Goal: Task Accomplishment & Management: Use online tool/utility

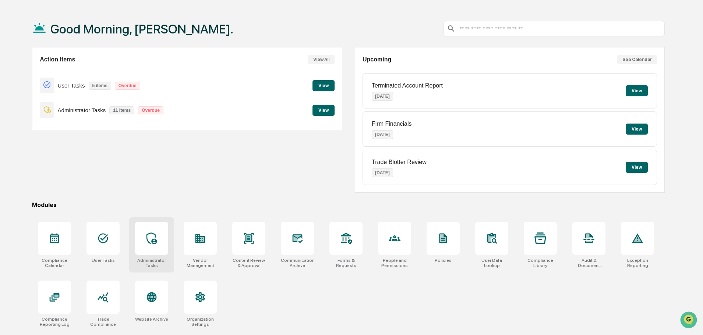
scroll to position [35, 0]
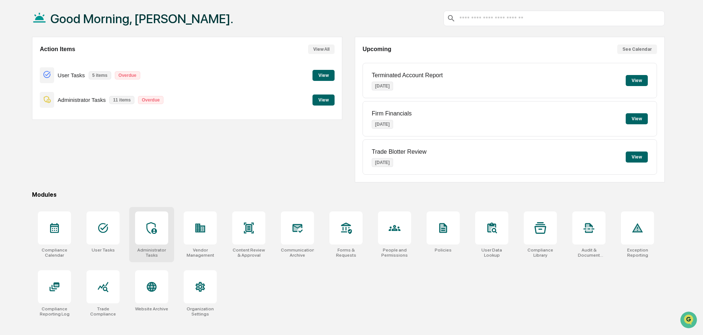
click at [161, 239] on div at bounding box center [151, 228] width 33 height 33
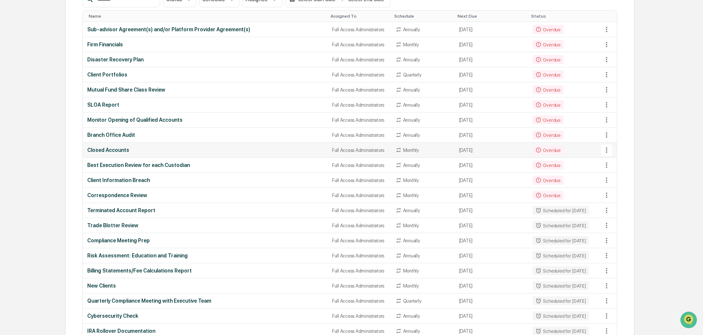
scroll to position [147, 0]
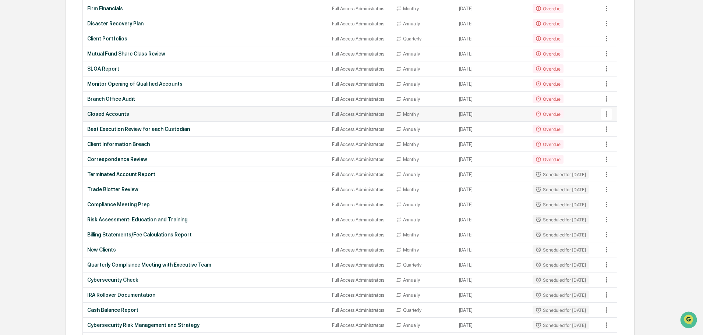
click at [129, 112] on div "Closed Accounts" at bounding box center [205, 114] width 236 height 6
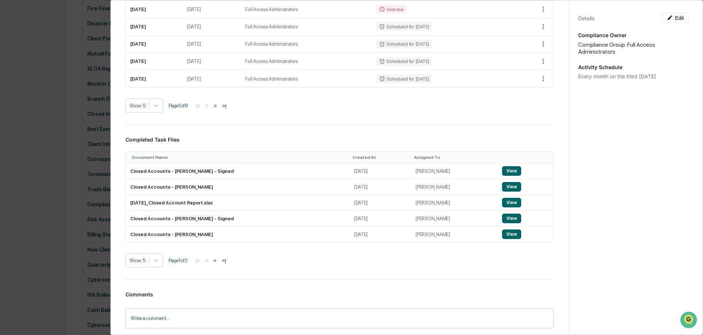
scroll to position [184, 0]
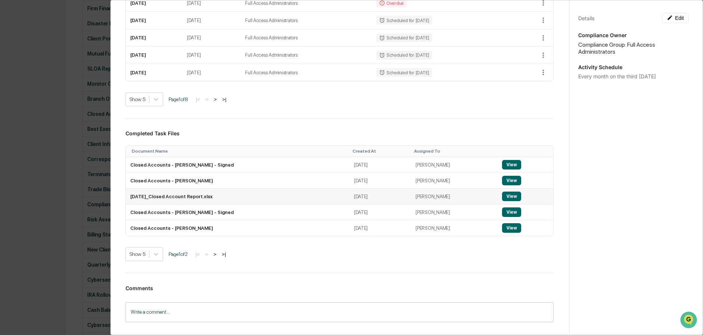
click at [508, 201] on button "View" at bounding box center [511, 197] width 19 height 10
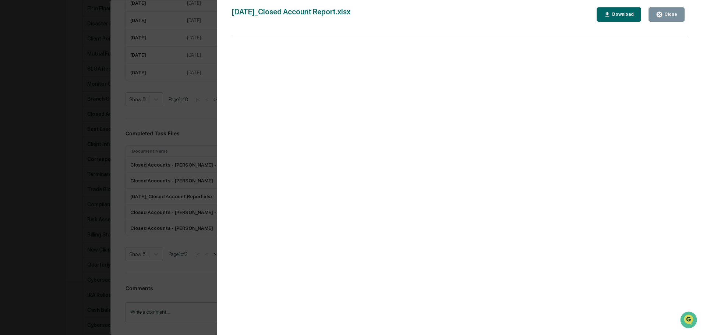
click at [670, 20] on button "Close" at bounding box center [667, 14] width 36 height 14
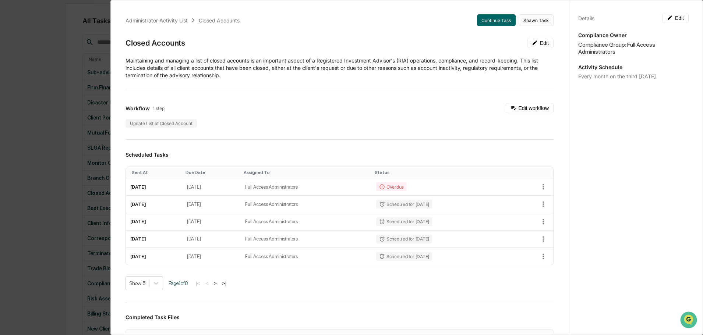
scroll to position [0, 0]
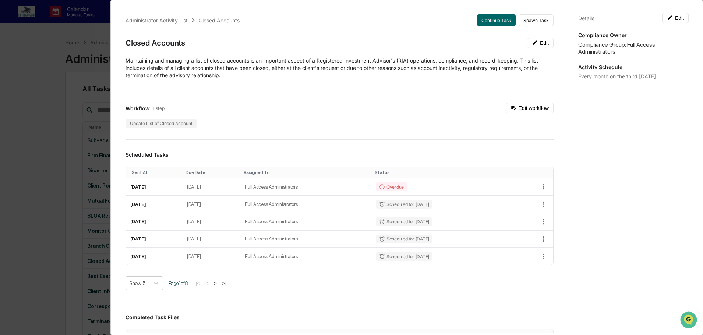
click at [25, 144] on div "Administrator Activity List Closed Accounts Continue Task Spawn Task Closed Acc…" at bounding box center [351, 167] width 703 height 335
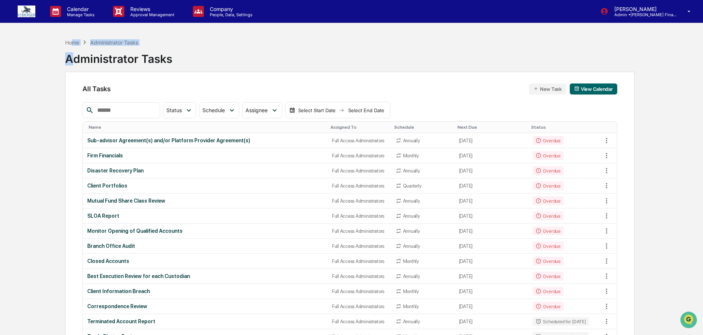
click at [74, 47] on div "Home Administrator Tasks Administrator Tasks" at bounding box center [118, 53] width 107 height 30
click at [73, 44] on div "Home" at bounding box center [72, 42] width 14 height 6
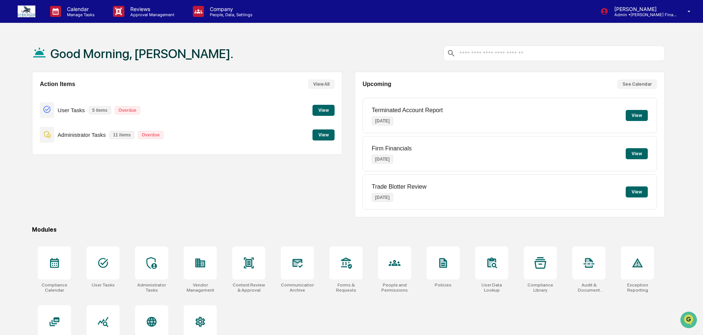
click at [328, 140] on button "View" at bounding box center [324, 135] width 22 height 11
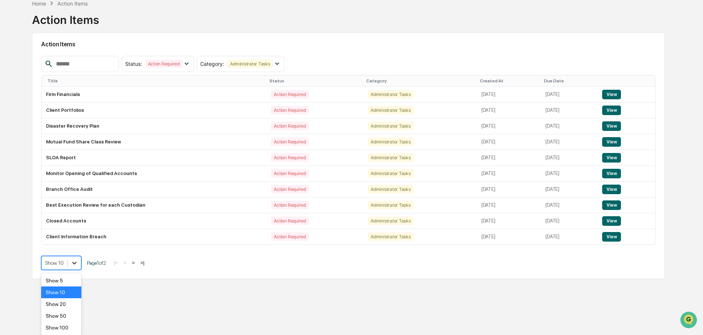
click at [74, 296] on body "Calendar Manage Tasks Reviews Approval Management Company People, Data, Setting…" at bounding box center [351, 146] width 703 height 370
click at [67, 310] on div "Show 50" at bounding box center [61, 316] width 40 height 12
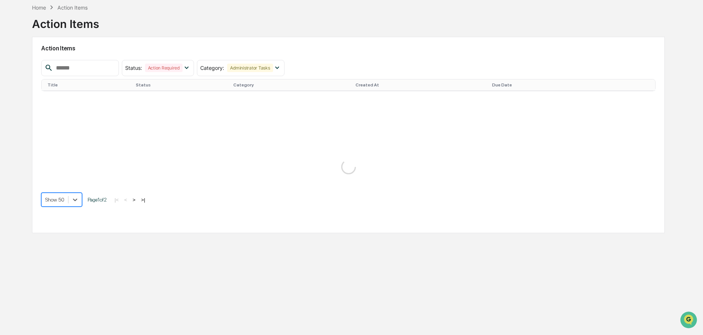
scroll to position [35, 0]
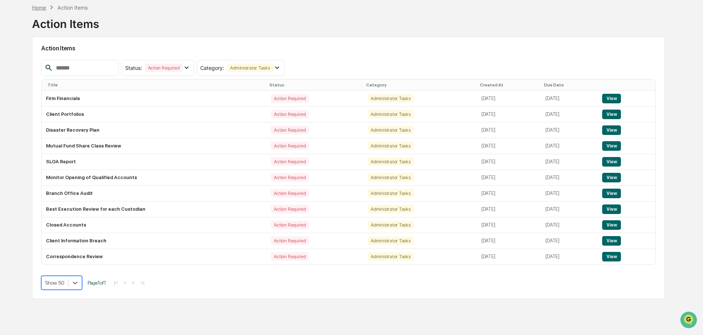
click at [40, 6] on div "Home" at bounding box center [39, 7] width 14 height 6
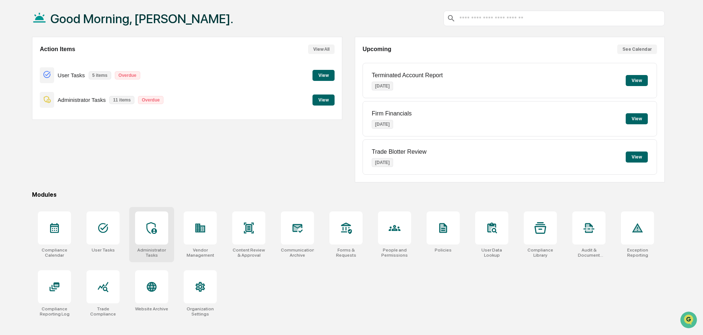
click at [156, 247] on div "Administrator Tasks" at bounding box center [151, 234] width 45 height 55
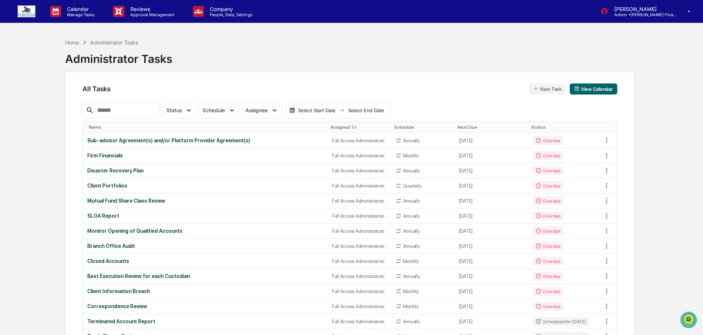
click at [134, 112] on input "text" at bounding box center [125, 111] width 63 height 10
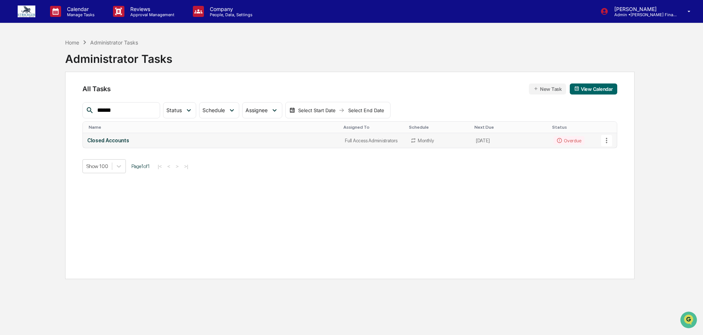
type input "******"
click at [99, 143] on div "Closed Accounts" at bounding box center [211, 141] width 249 height 6
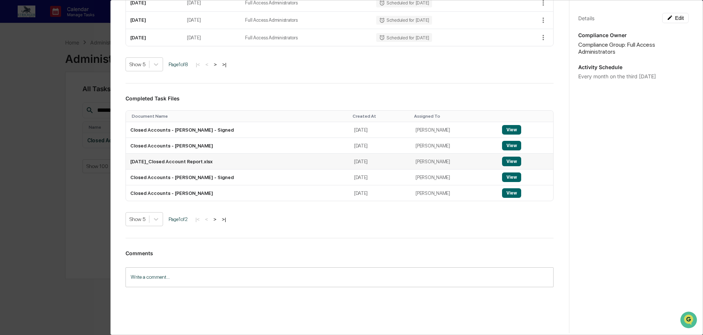
scroll to position [221, 0]
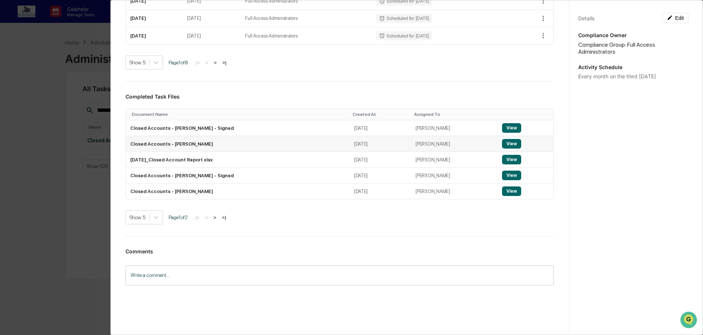
click at [508, 149] on button "View" at bounding box center [511, 144] width 19 height 10
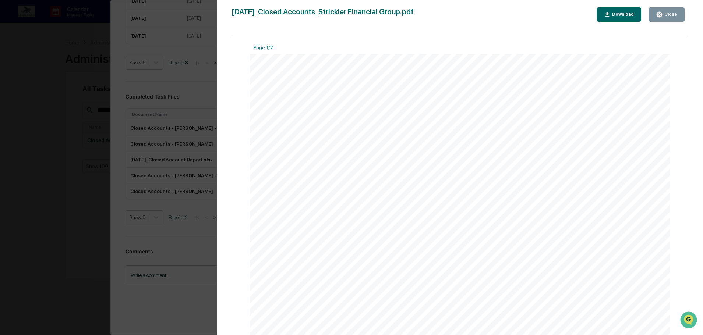
click at [665, 14] on div "Close" at bounding box center [670, 14] width 14 height 5
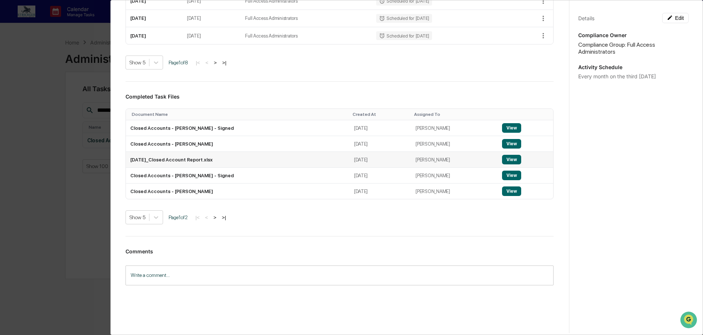
click at [503, 165] on button "View" at bounding box center [511, 160] width 19 height 10
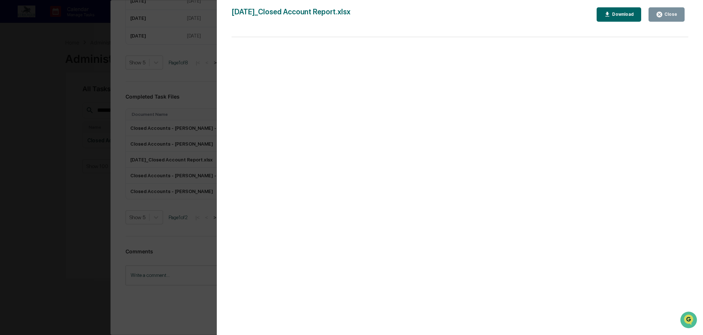
drag, startPoint x: 662, startPoint y: 14, endPoint x: 662, endPoint y: 4, distance: 10.3
click at [662, 10] on button "Close" at bounding box center [667, 14] width 36 height 14
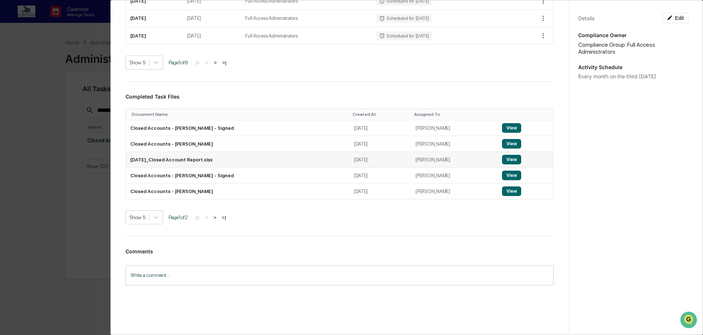
click at [504, 165] on button "View" at bounding box center [511, 160] width 19 height 10
